Goal: Task Accomplishment & Management: Use online tool/utility

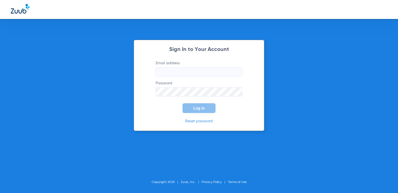
click at [188, 74] on input "Email address" at bounding box center [199, 71] width 87 height 9
type input "[EMAIL_ADDRESS][DOMAIN_NAME]"
click at [194, 109] on span "Log In" at bounding box center [198, 108] width 11 height 4
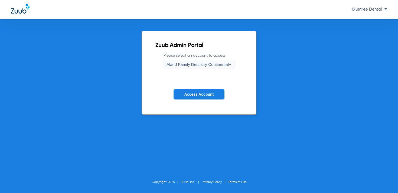
click at [206, 66] on span "Aland Family Dentistry Continental" at bounding box center [198, 64] width 62 height 5
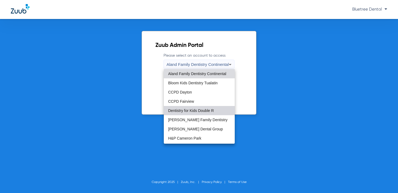
click at [202, 109] on span "Dentistry for Kids Double R" at bounding box center [191, 111] width 46 height 4
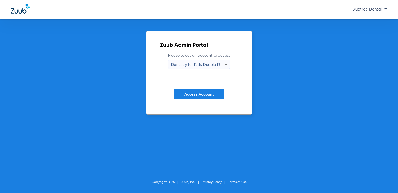
click at [204, 97] on button "Access Account" at bounding box center [199, 94] width 51 height 11
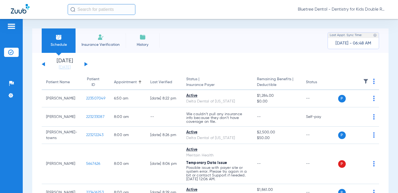
click at [351, 11] on span "Bluetree Dental - Dentistry for Kids Double R" at bounding box center [342, 9] width 89 height 5
click at [357, 16] on button "Account Selection" at bounding box center [366, 19] width 39 height 11
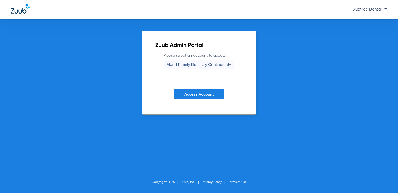
click at [184, 65] on span "Aland Family Dentistry Continental" at bounding box center [198, 64] width 62 height 5
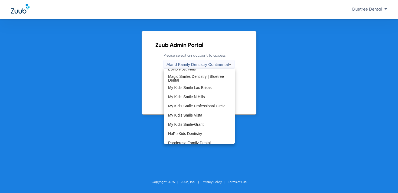
scroll to position [134, 0]
click at [194, 127] on mat-option "My Kid's Smile-Grant" at bounding box center [199, 123] width 71 height 9
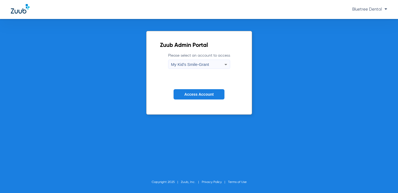
click at [200, 98] on button "Access Account" at bounding box center [199, 94] width 51 height 11
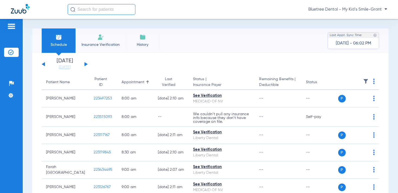
click at [365, 81] on img at bounding box center [365, 81] width 5 height 5
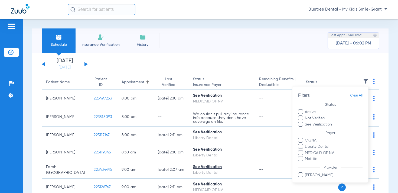
scroll to position [17, 0]
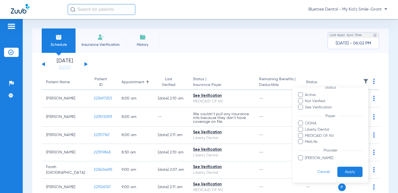
click at [146, 71] on div at bounding box center [199, 96] width 398 height 193
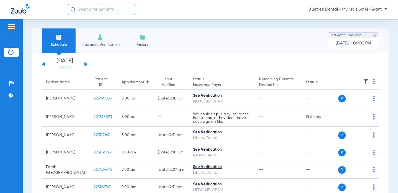
click at [43, 64] on button at bounding box center [43, 64] width 3 height 4
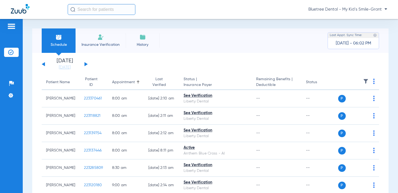
click at [366, 80] on img at bounding box center [365, 81] width 5 height 5
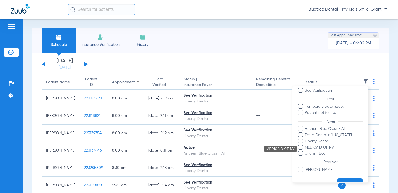
scroll to position [38, 0]
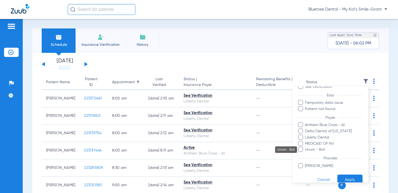
click at [323, 148] on span "Unum - Bot" at bounding box center [334, 150] width 58 height 6
click at [306, 153] on input "Unum - Bot" at bounding box center [306, 153] width 0 height 0
click at [346, 180] on button "Apply" at bounding box center [349, 179] width 25 height 11
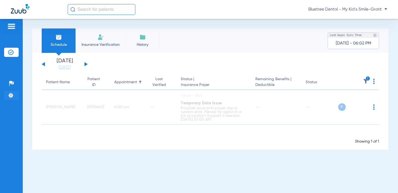
click at [10, 94] on img at bounding box center [10, 95] width 5 height 5
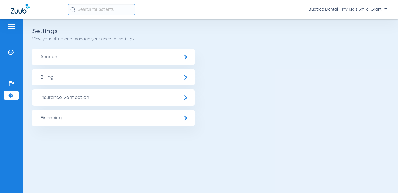
click at [65, 94] on span "Insurance Verification" at bounding box center [113, 97] width 163 height 16
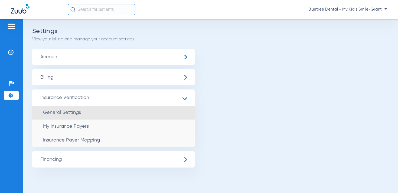
click at [73, 109] on li "General Settings" at bounding box center [113, 113] width 163 height 14
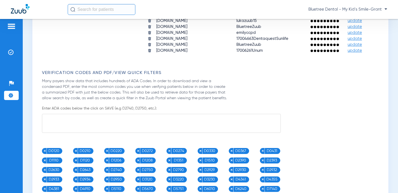
scroll to position [661, 0]
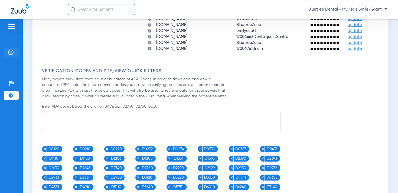
click at [6, 50] on li "Insurance Verification" at bounding box center [11, 52] width 15 height 9
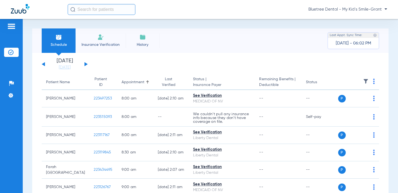
click at [43, 64] on button at bounding box center [43, 64] width 3 height 4
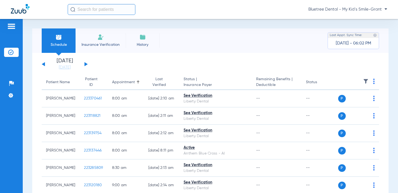
click at [366, 80] on img at bounding box center [365, 81] width 5 height 5
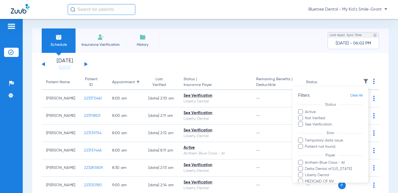
scroll to position [46, 0]
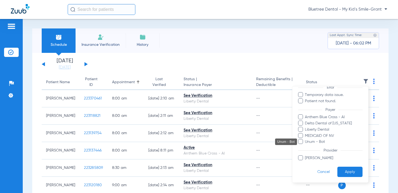
click at [314, 142] on span "Unum - Bot" at bounding box center [334, 142] width 58 height 6
click at [306, 145] on input "Unum - Bot" at bounding box center [306, 145] width 0 height 0
click at [349, 173] on button "Apply" at bounding box center [349, 172] width 25 height 11
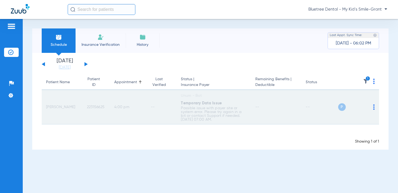
drag, startPoint x: 102, startPoint y: 106, endPoint x: 83, endPoint y: 109, distance: 19.1
click at [83, 109] on td "223156625" at bounding box center [96, 107] width 27 height 34
copy span "223156625"
click at [91, 106] on span "223156625" at bounding box center [96, 107] width 18 height 4
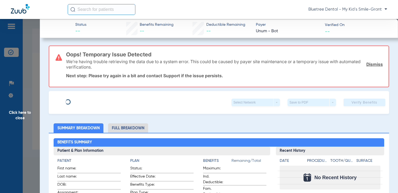
type input "Otto"
type input "Aguirre"
type input "08/28/1988"
type input "9740297710"
type input "009739940001"
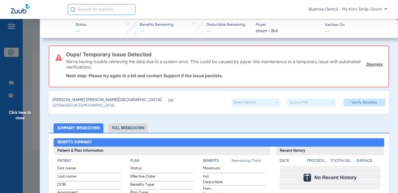
click at [168, 101] on span "Edit" at bounding box center [170, 100] width 5 height 5
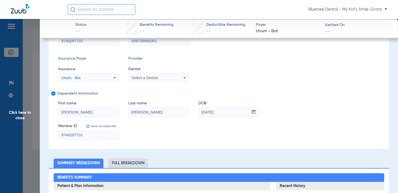
scroll to position [116, 0]
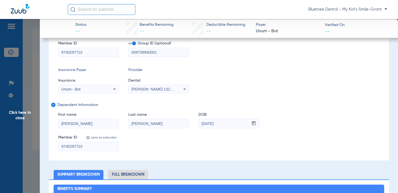
click at [91, 87] on div "Unum - Bot" at bounding box center [83, 89] width 44 height 4
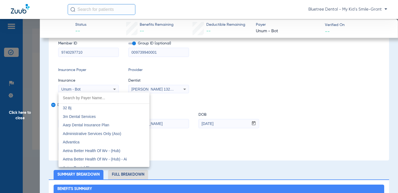
scroll to position [4007, 0]
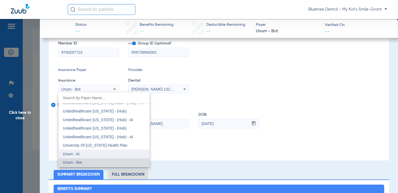
click at [85, 154] on mat-option "Unum - Ai" at bounding box center [104, 154] width 91 height 9
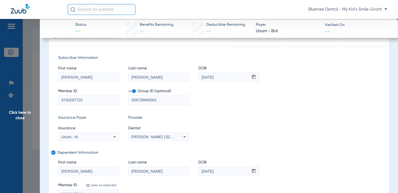
scroll to position [0, 0]
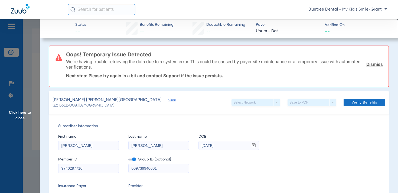
click at [353, 103] on span "Verify Benefits" at bounding box center [365, 102] width 26 height 4
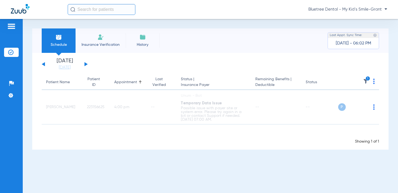
click at [364, 8] on span "Bluetree Dental - My Kid's Smile-Grant" at bounding box center [347, 9] width 79 height 5
click at [366, 21] on span "Account Selection" at bounding box center [367, 19] width 30 height 4
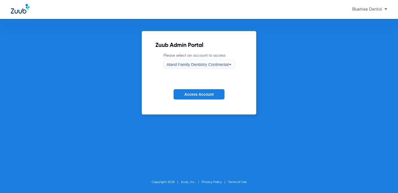
click at [190, 66] on span "Aland Family Dentistry Continental" at bounding box center [198, 64] width 62 height 5
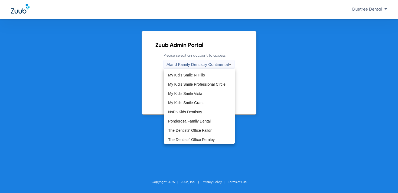
scroll to position [165, 0]
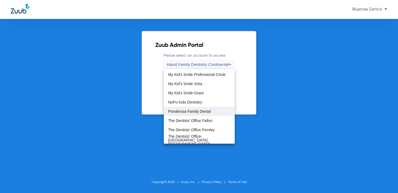
click at [198, 109] on span "Ponderosa Family Dental" at bounding box center [189, 111] width 43 height 4
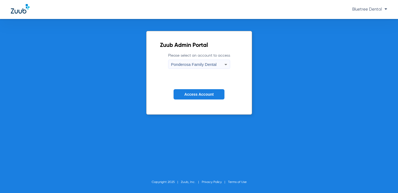
click at [201, 94] on span "Access Account" at bounding box center [198, 94] width 29 height 4
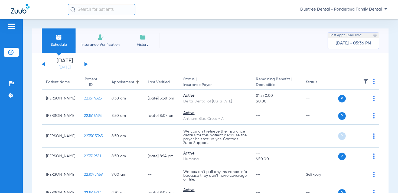
click at [365, 80] on img at bounding box center [365, 81] width 5 height 5
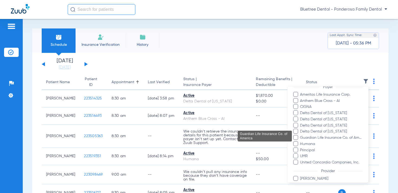
scroll to position [57, 0]
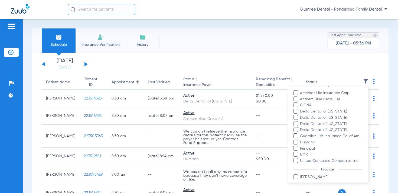
click at [51, 66] on div at bounding box center [199, 96] width 398 height 193
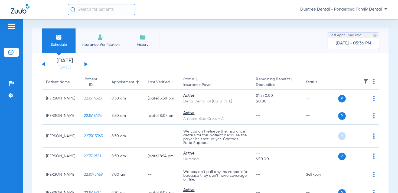
click at [45, 65] on div "[DATE] [DATE] [DATE] [DATE] [DATE] [DATE] [DATE] [DATE] [DATE] [DATE] [DATE] [D…" at bounding box center [65, 64] width 46 height 12
click at [43, 64] on button at bounding box center [43, 64] width 3 height 4
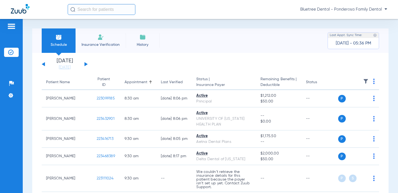
click at [365, 81] on img at bounding box center [365, 81] width 5 height 5
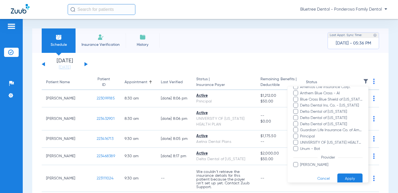
scroll to position [89, 0]
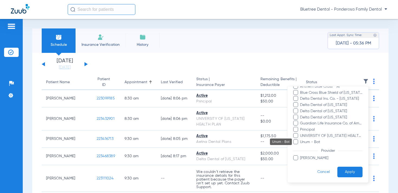
click at [321, 140] on span "Unum - Bot" at bounding box center [331, 142] width 63 height 6
click at [301, 145] on input "Unum - Bot" at bounding box center [301, 145] width 0 height 0
click at [358, 173] on button "Apply" at bounding box center [349, 172] width 25 height 11
